Goal: Task Accomplishment & Management: Manage account settings

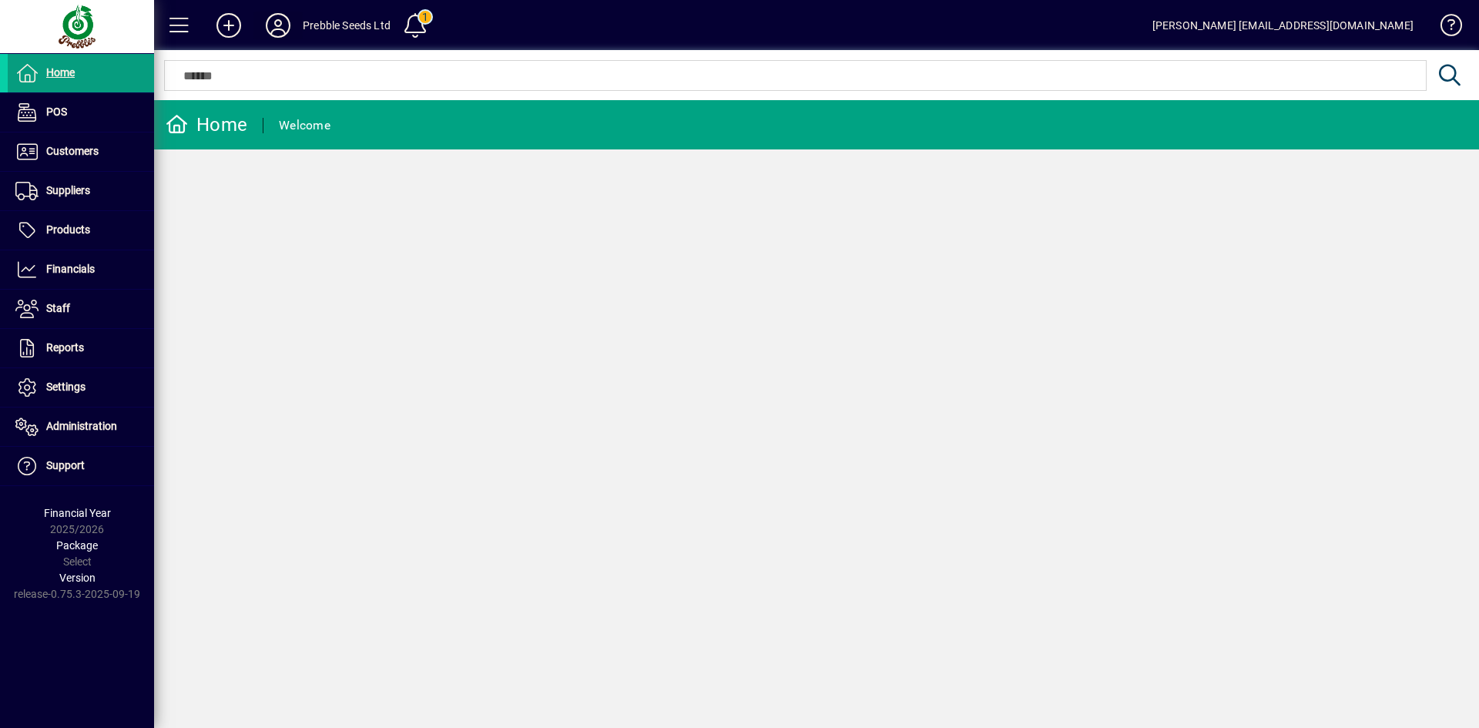
click at [277, 18] on icon at bounding box center [278, 25] width 31 height 25
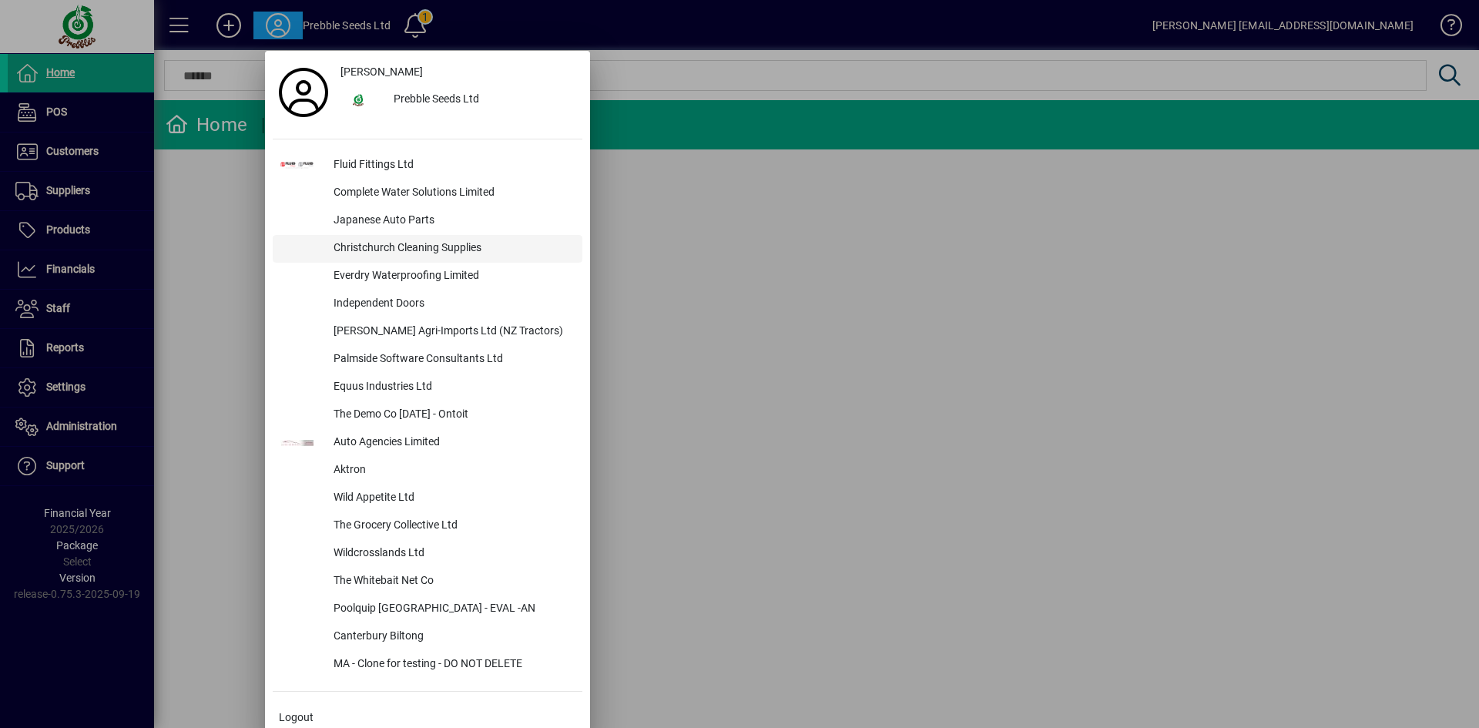
click at [414, 246] on div "Christchurch Cleaning Supplies" at bounding box center [451, 249] width 261 height 28
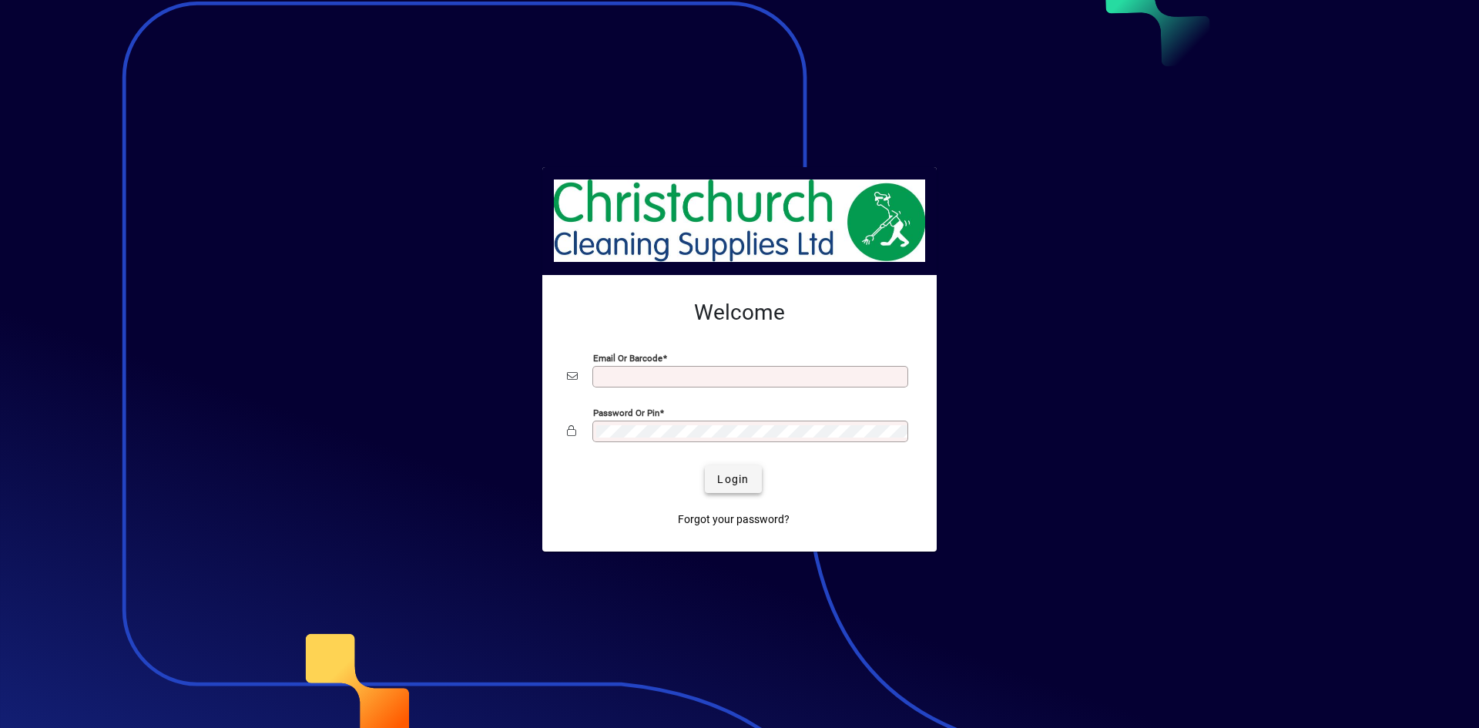
type input "**********"
click at [730, 478] on span "Login" at bounding box center [733, 479] width 32 height 16
